Goal: Check status: Check status

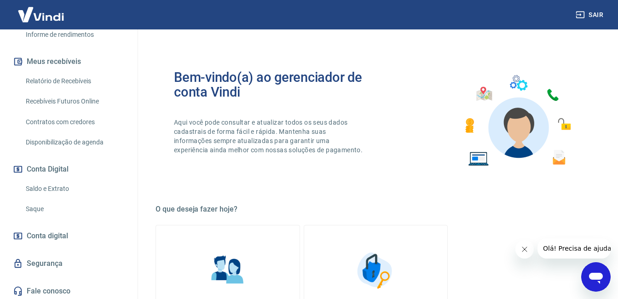
scroll to position [179, 0]
click at [63, 198] on link "Saldo e Extrato" at bounding box center [74, 188] width 104 height 19
